Goal: Go to known website: Access a specific website the user already knows

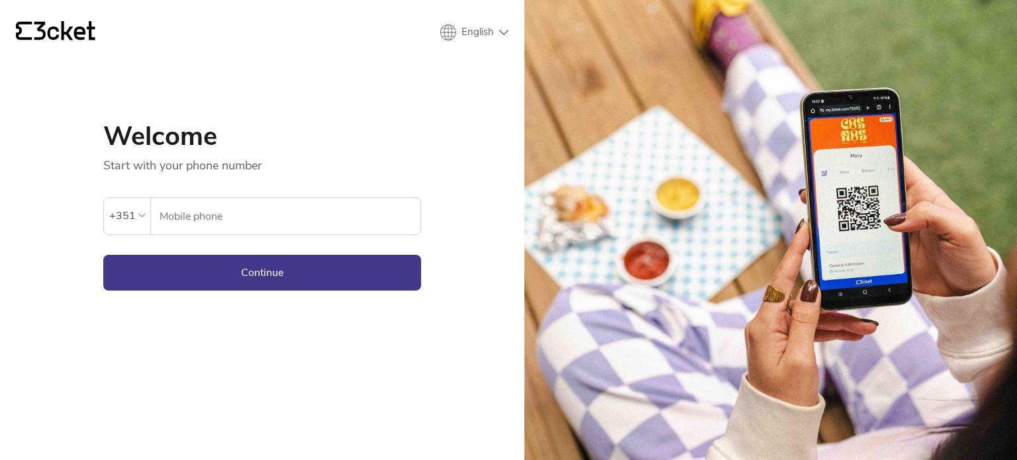
click at [223, 219] on input "Mobile phone" at bounding box center [289, 216] width 261 height 36
type input "964948293"
click at [274, 272] on button "Continue" at bounding box center [262, 273] width 318 height 36
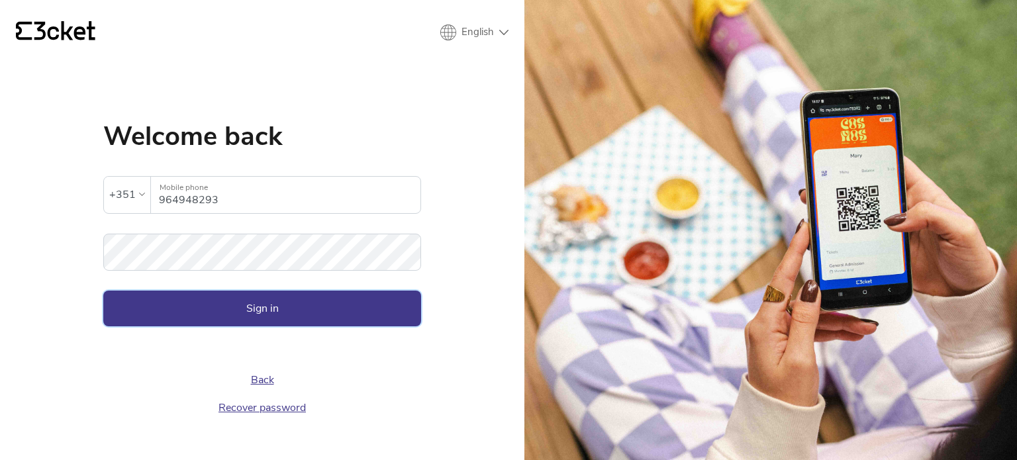
click at [283, 324] on button "Sign in" at bounding box center [262, 309] width 318 height 36
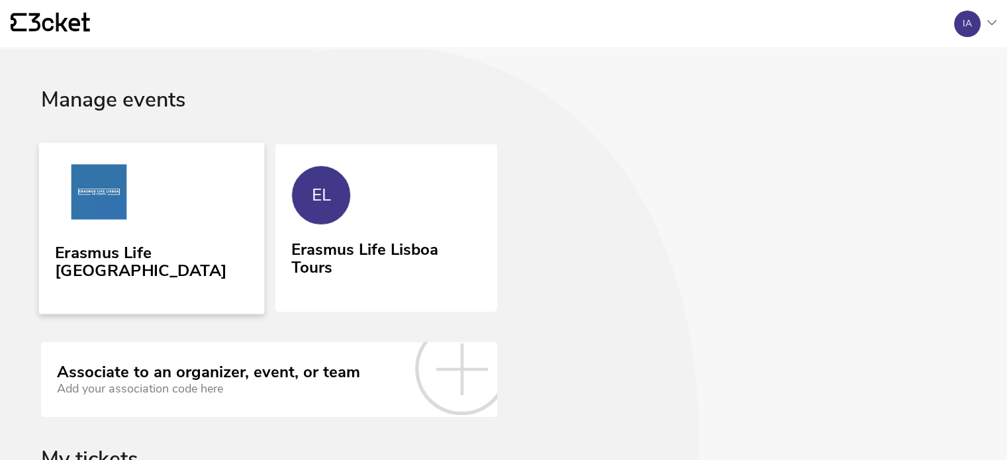
click at [171, 305] on link "Erasmus Life [GEOGRAPHIC_DATA]" at bounding box center [152, 227] width 226 height 171
click at [339, 232] on link "EL Erasmus Life Lisboa Tours" at bounding box center [386, 226] width 226 height 169
